Goal: Information Seeking & Learning: Learn about a topic

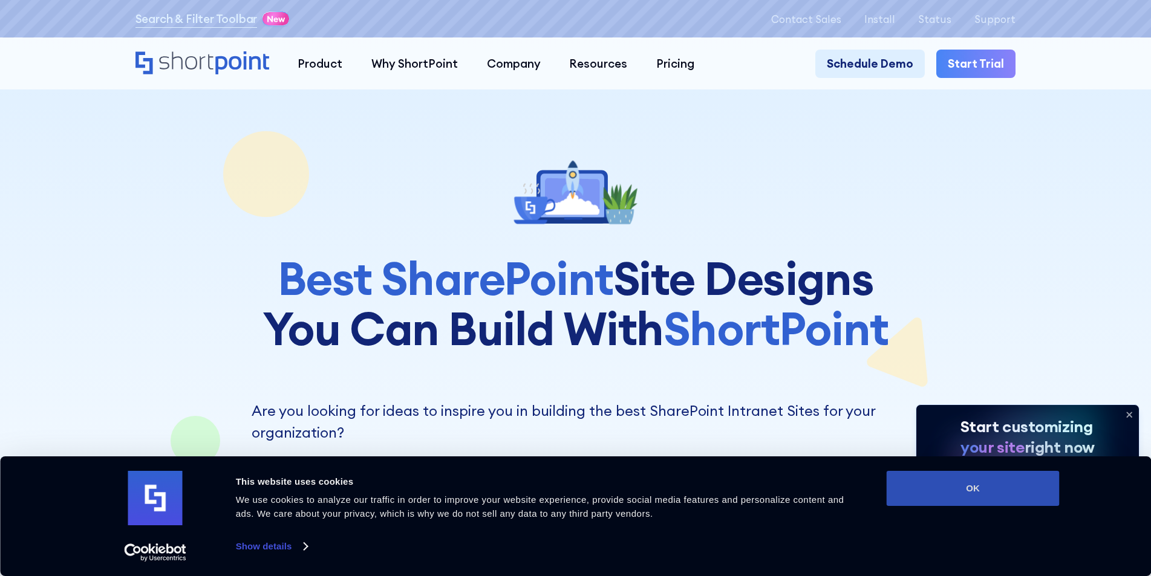
drag, startPoint x: 905, startPoint y: 490, endPoint x: 896, endPoint y: 490, distance: 9.7
click at [905, 490] on button "OK" at bounding box center [973, 488] width 173 height 35
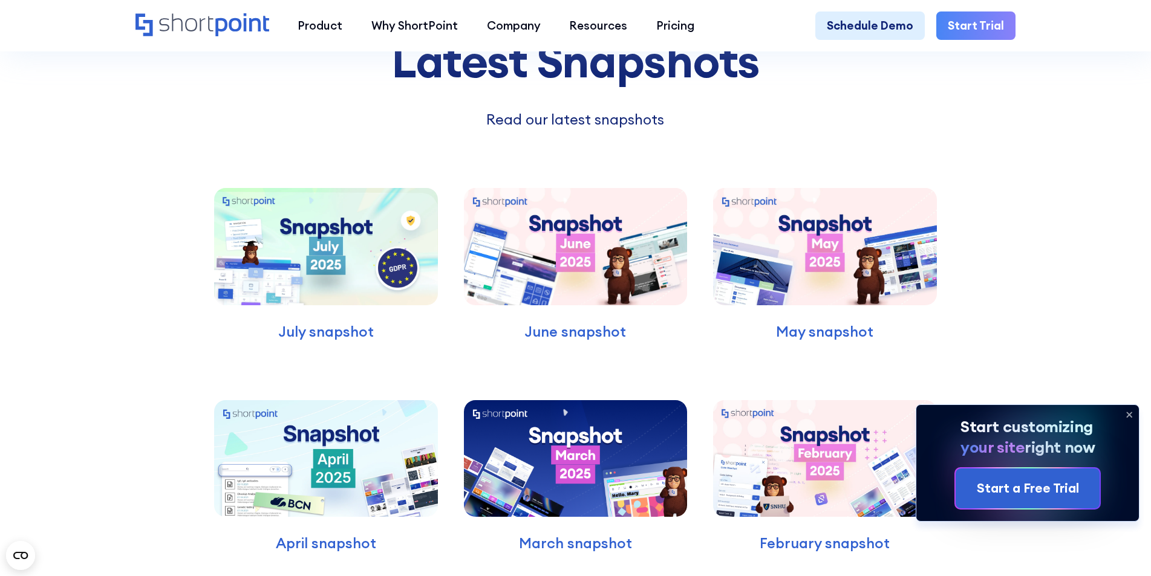
scroll to position [4112, 0]
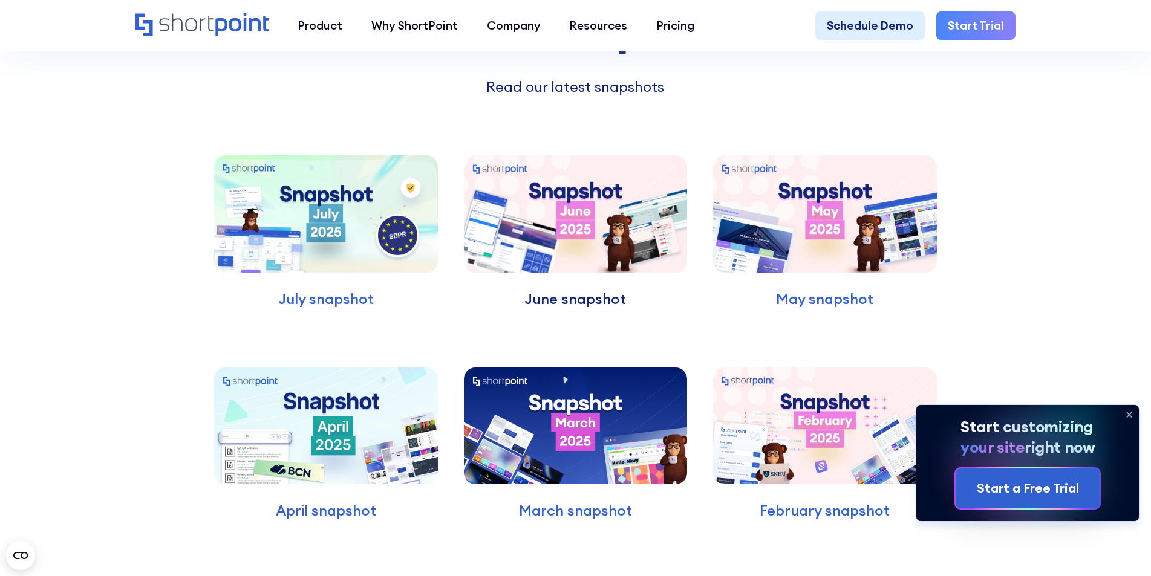
click at [559, 310] on p "June snapshot" at bounding box center [576, 299] width 224 height 22
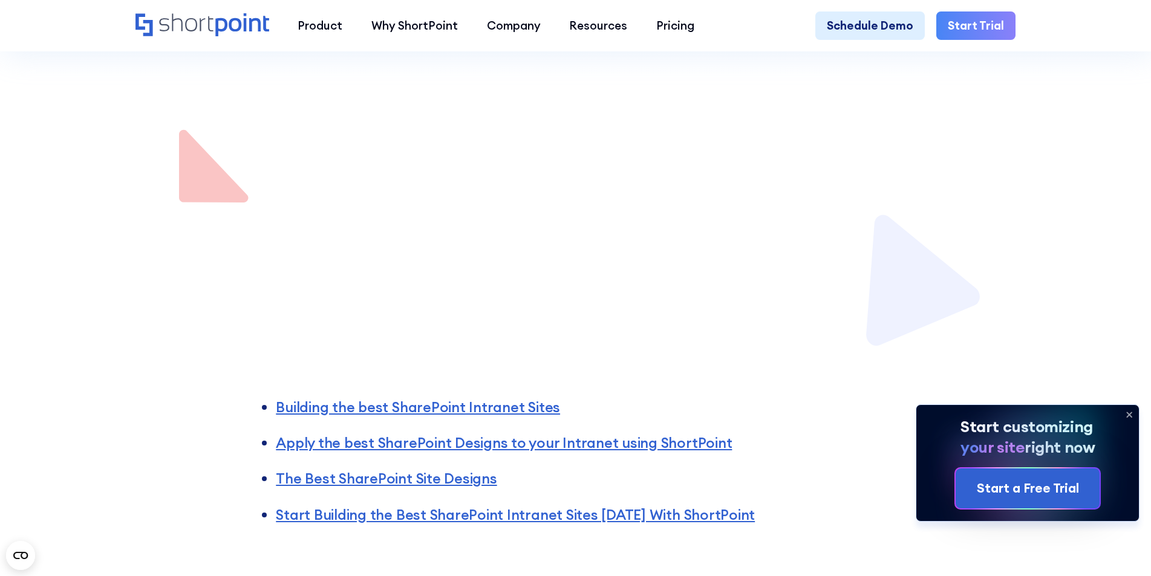
scroll to position [726, 0]
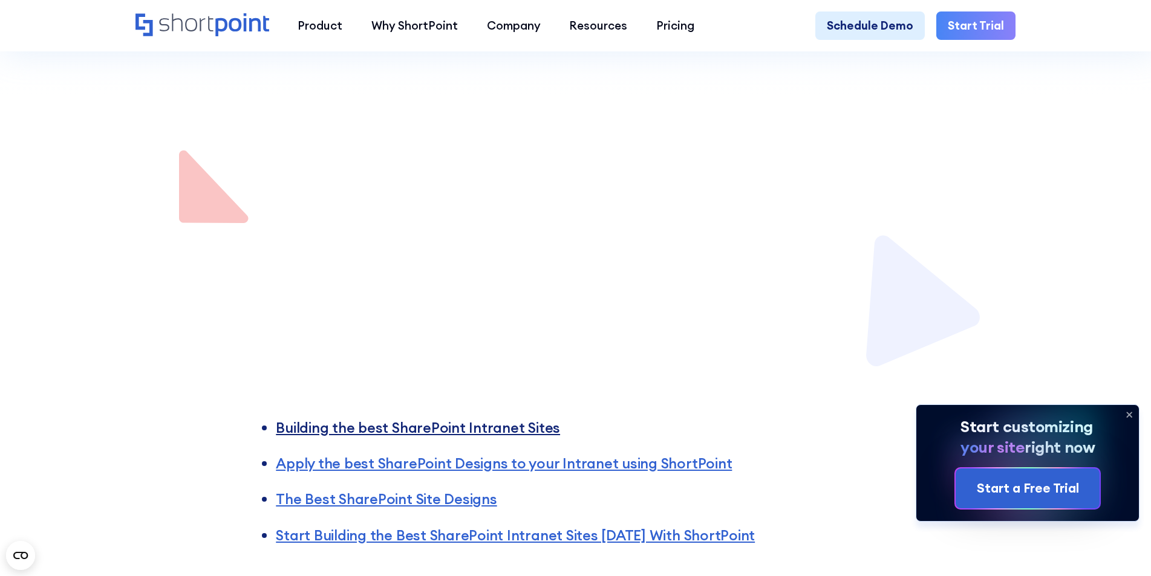
click at [465, 418] on link "Building the best SharePoint Intranet Sites" at bounding box center [418, 427] width 284 height 18
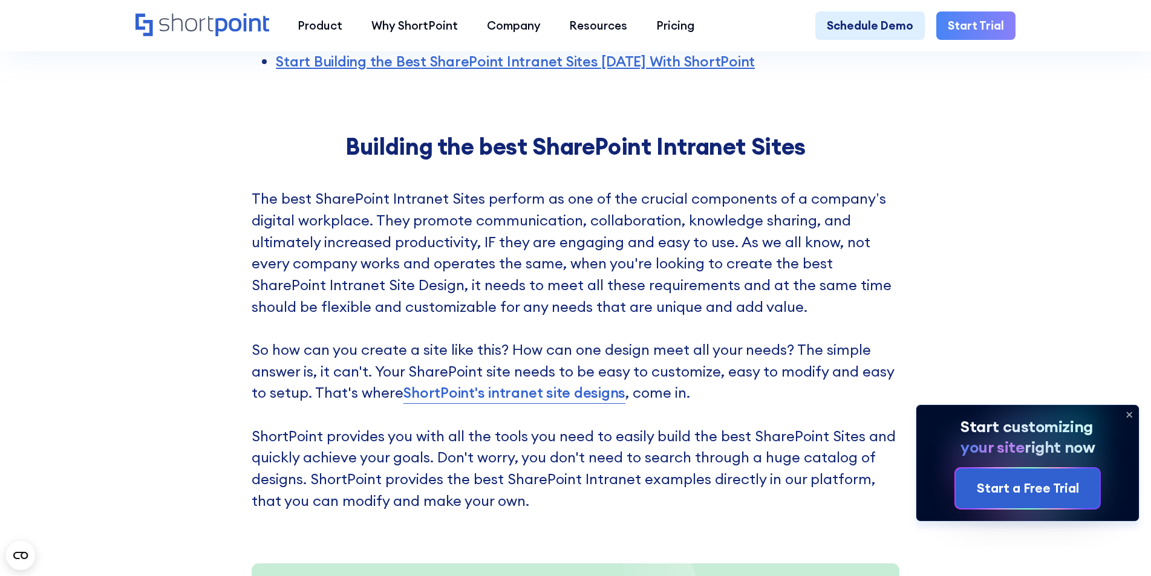
scroll to position [1200, 0]
click at [561, 388] on link "ShortPoint's intranet site designs" at bounding box center [514, 393] width 222 height 22
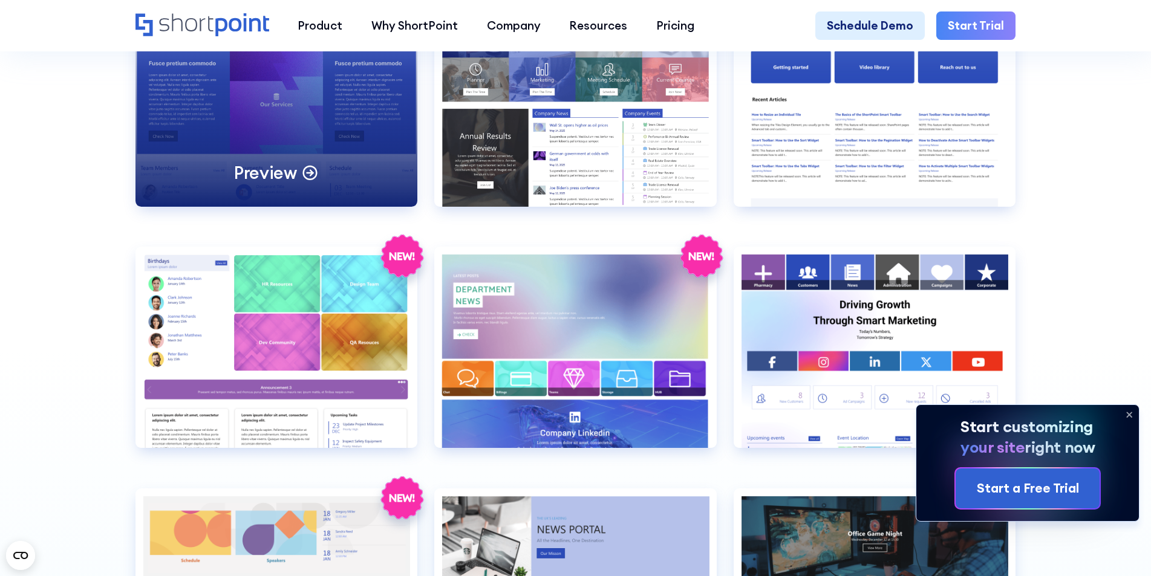
scroll to position [3084, 0]
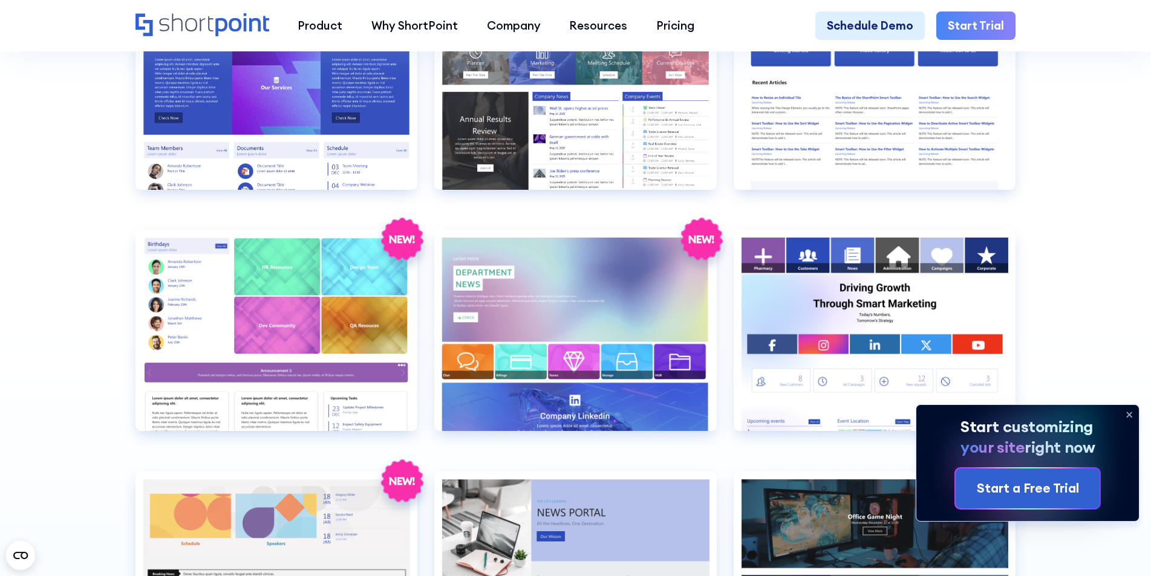
click at [1128, 414] on icon at bounding box center [1129, 414] width 5 height 5
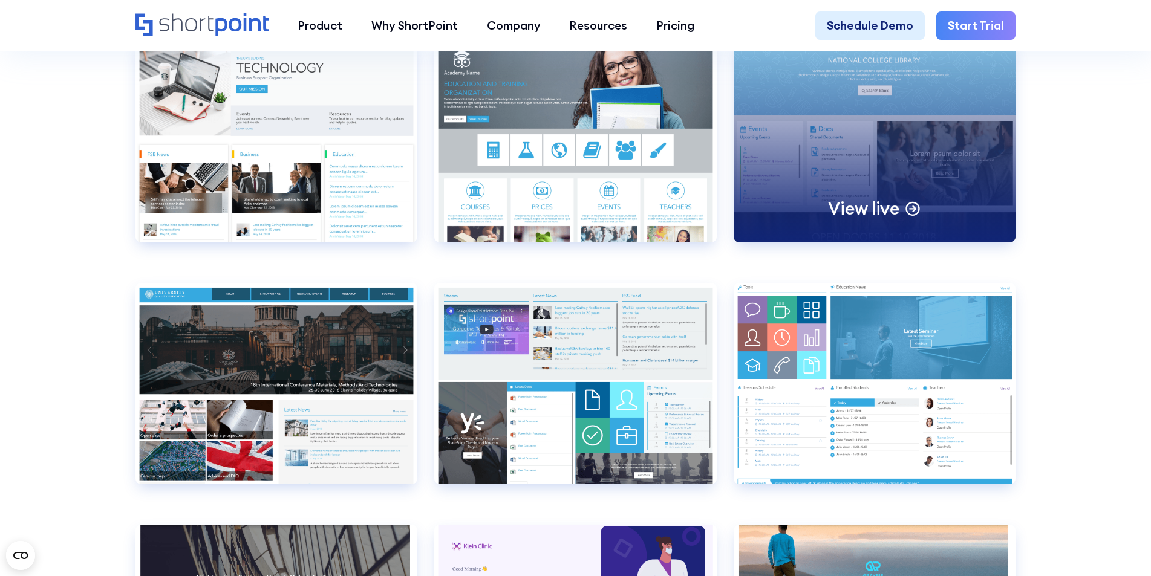
scroll to position [5624, 0]
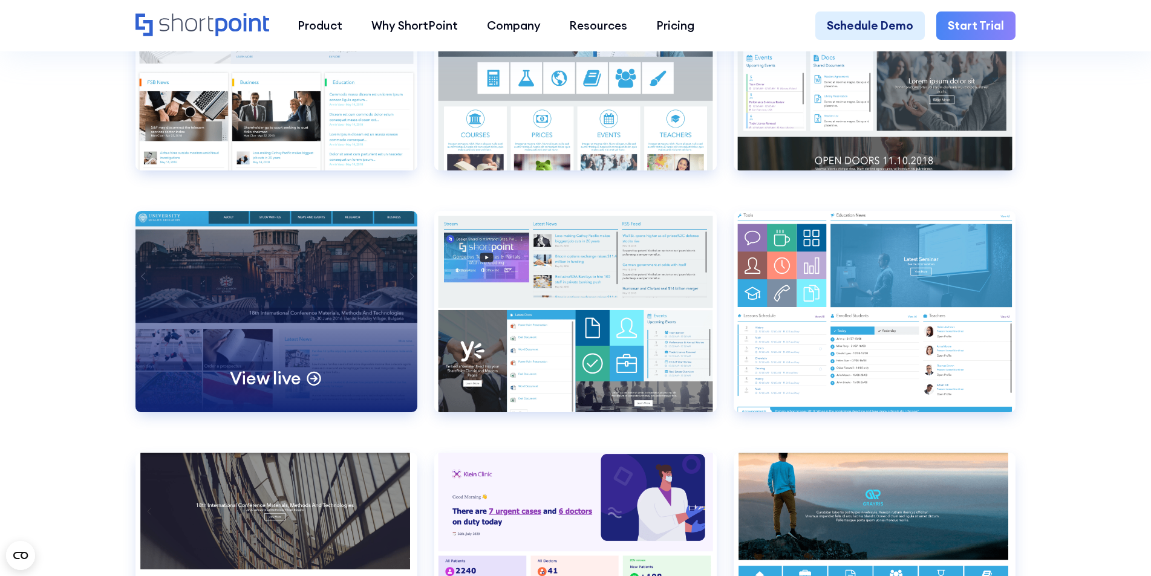
click at [299, 389] on div "View live" at bounding box center [276, 378] width 93 height 22
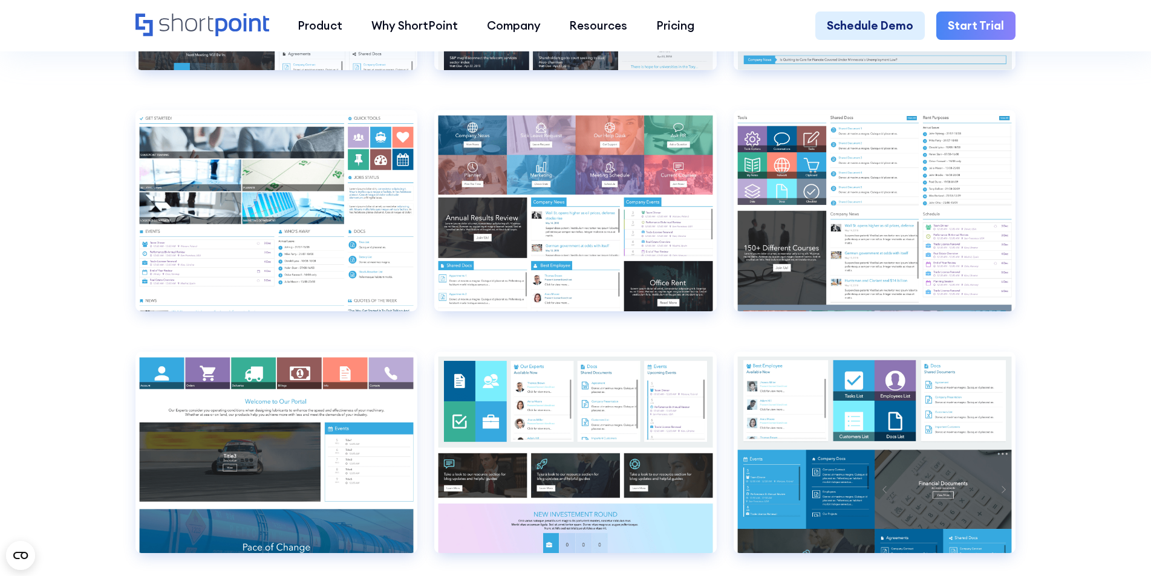
scroll to position [6712, 0]
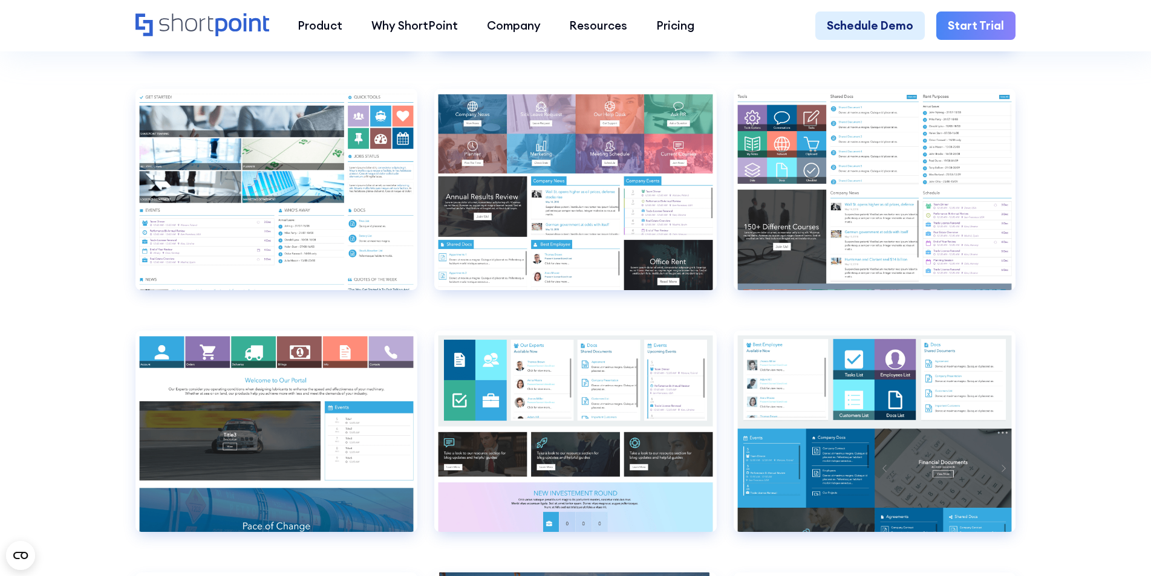
click at [210, 14] on icon "Home" at bounding box center [202, 24] width 134 height 23
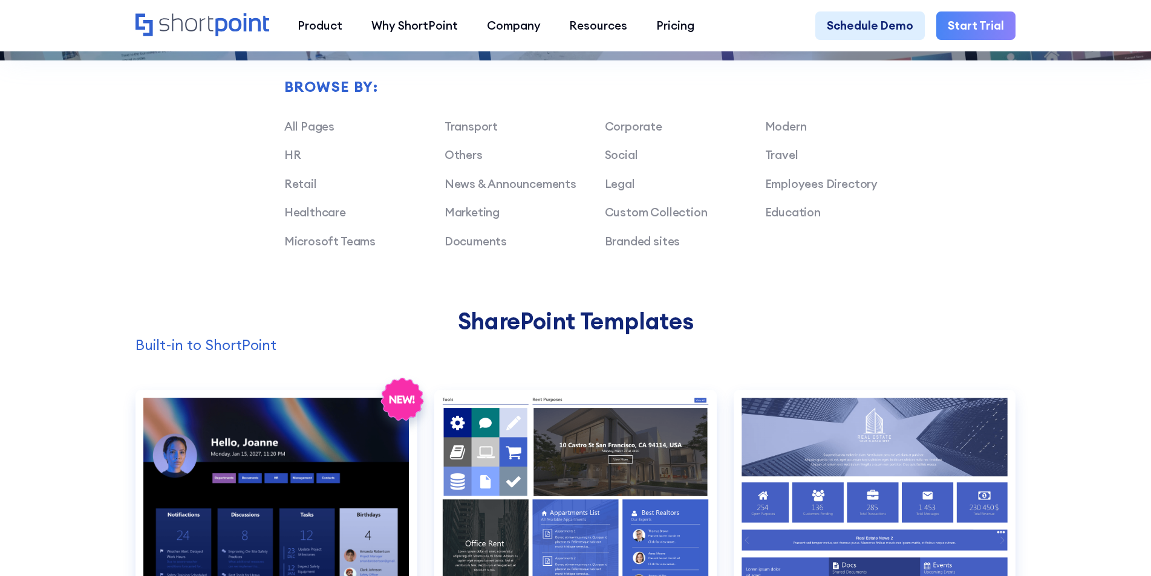
scroll to position [1028, 0]
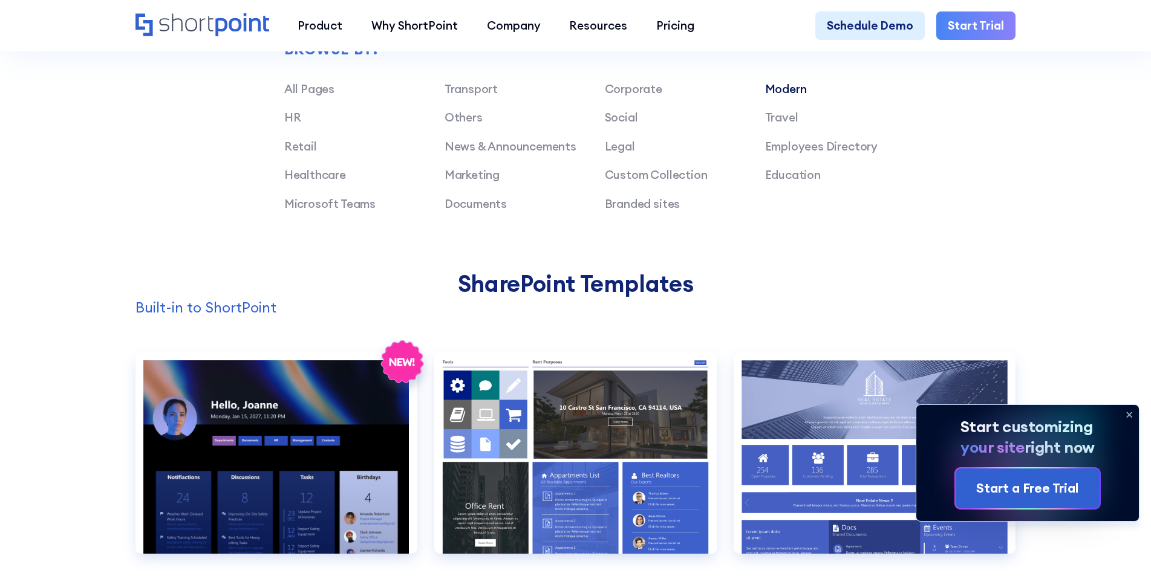
click at [772, 96] on link "Modern" at bounding box center [786, 89] width 42 height 15
click at [842, 154] on link "Employees Directory" at bounding box center [821, 146] width 112 height 15
click at [1131, 418] on icon at bounding box center [1128, 414] width 19 height 19
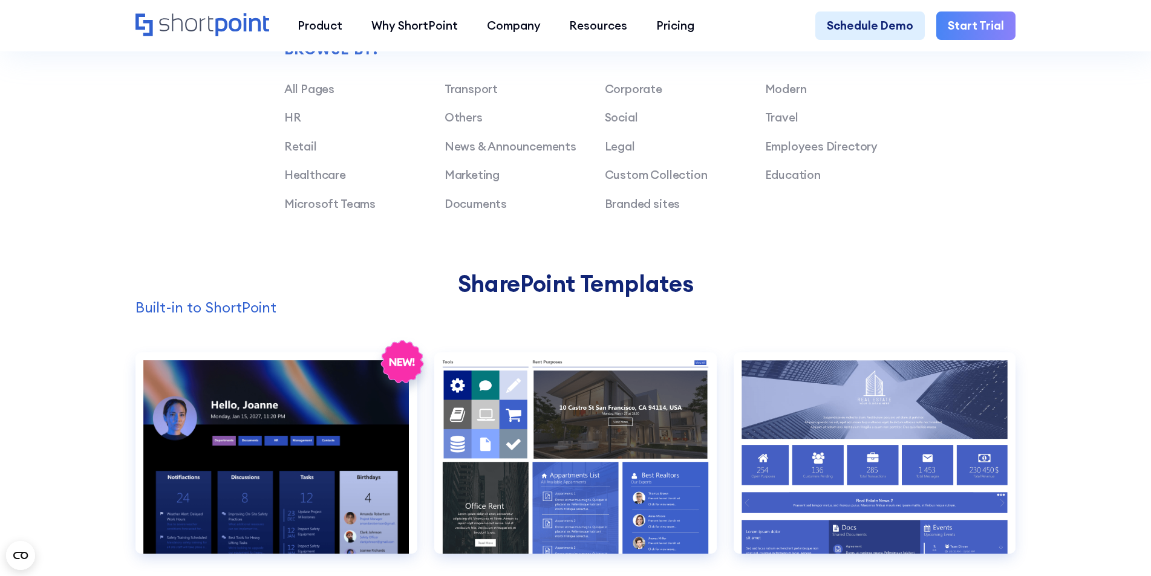
scroll to position [0, 0]
